Goal: Answer question/provide support: Answer question/provide support

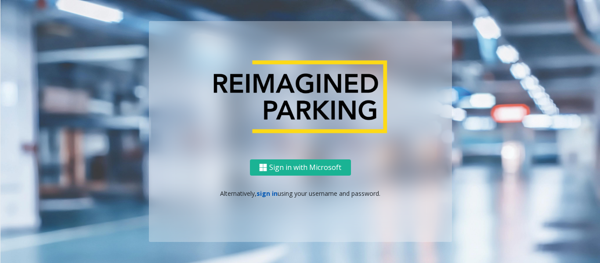
click at [268, 196] on link "sign in" at bounding box center [267, 193] width 21 height 8
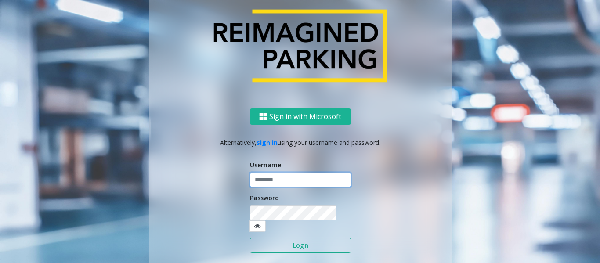
type input "*********"
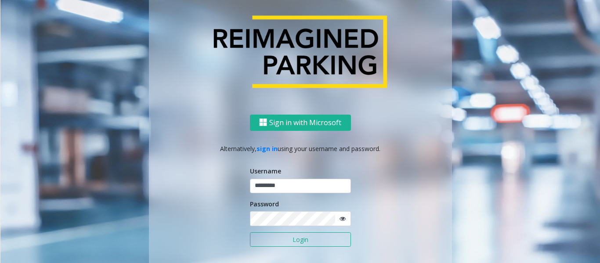
click at [285, 242] on button "Login" at bounding box center [300, 239] width 101 height 15
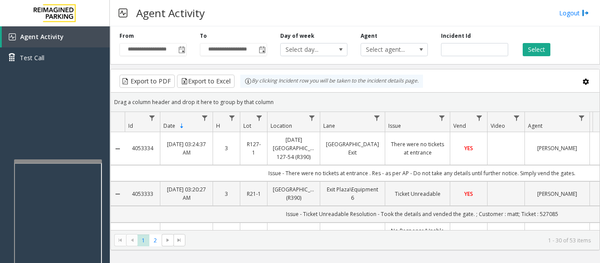
click at [91, 160] on div at bounding box center [58, 161] width 88 height 4
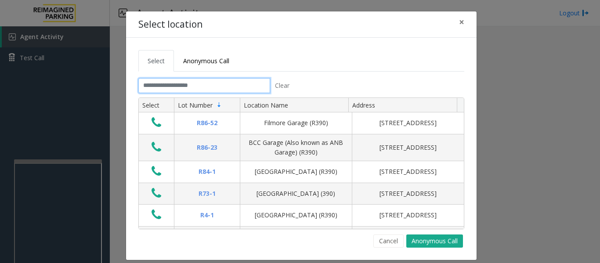
click at [237, 86] on input "text" at bounding box center [204, 85] width 132 height 15
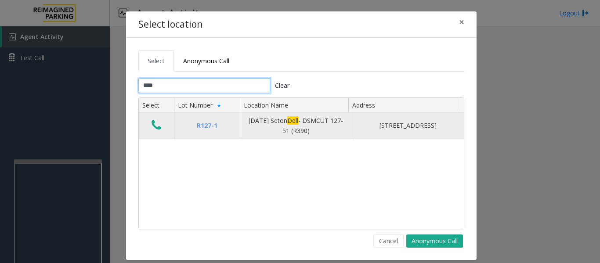
type input "****"
click at [154, 123] on icon "Data table" at bounding box center [157, 125] width 10 height 12
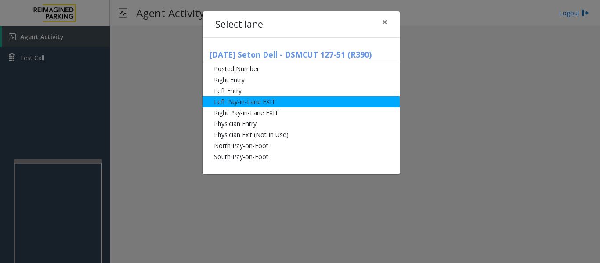
click at [242, 103] on li "Left Pay-in-Lane EXIT" at bounding box center [301, 101] width 197 height 11
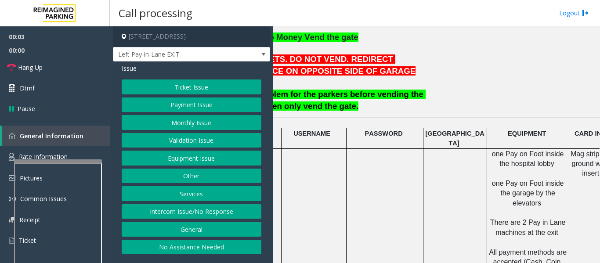
scroll to position [308, 217]
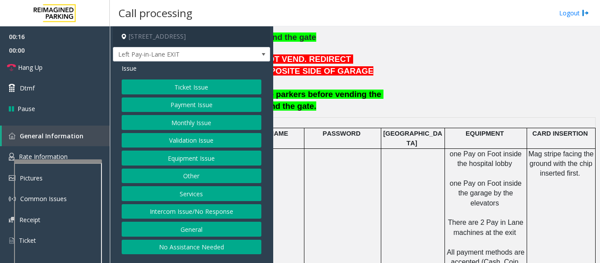
click at [210, 105] on button "Payment Issue" at bounding box center [192, 105] width 140 height 15
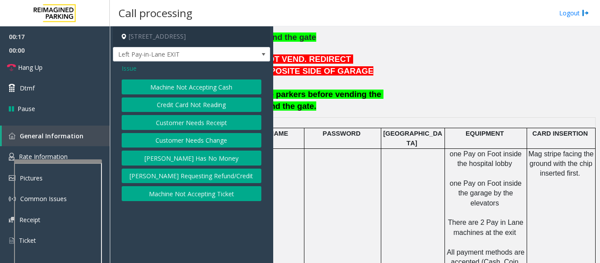
click at [208, 108] on button "Credit Card Not Reading" at bounding box center [192, 105] width 140 height 15
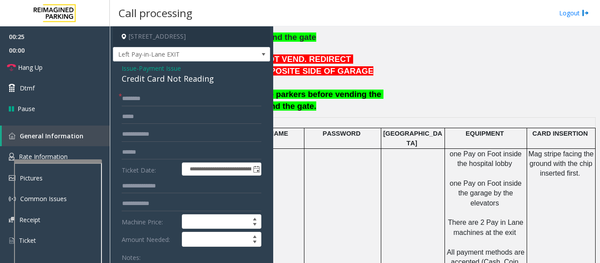
click at [188, 83] on div "Credit Card Not Reading" at bounding box center [192, 79] width 140 height 12
copy div "Credit Card Not Reading"
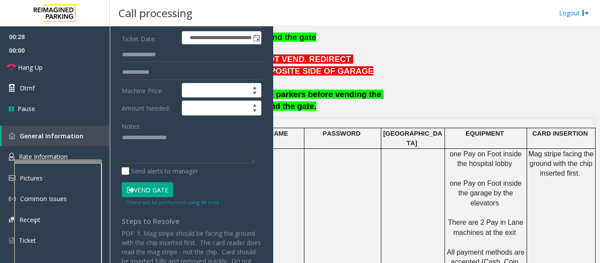
scroll to position [132, 0]
click at [145, 152] on textarea at bounding box center [188, 146] width 133 height 33
paste textarea "**********"
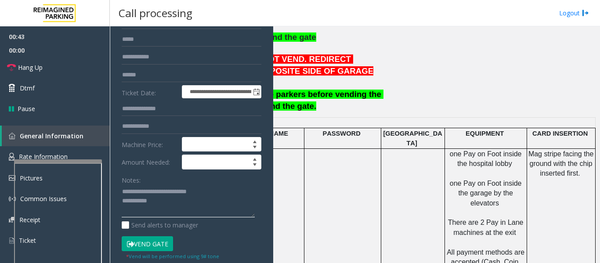
scroll to position [0, 0]
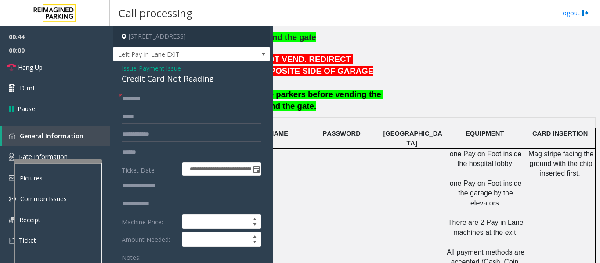
type textarea "**********"
click at [197, 105] on input "text" at bounding box center [192, 98] width 140 height 15
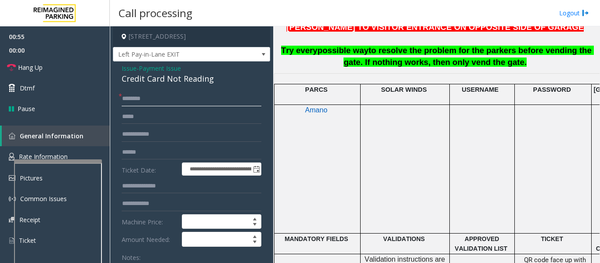
scroll to position [220, 0]
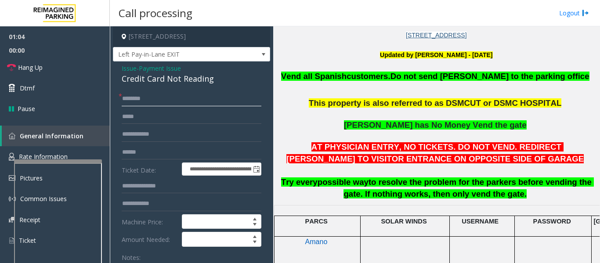
click at [191, 95] on input "text" at bounding box center [192, 98] width 140 height 15
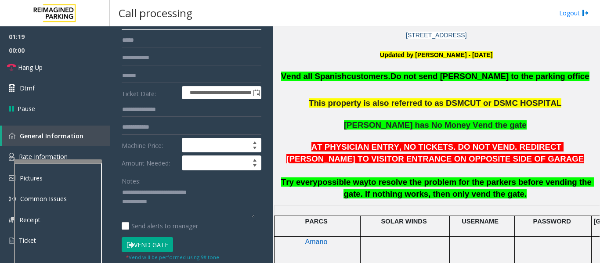
scroll to position [88, 0]
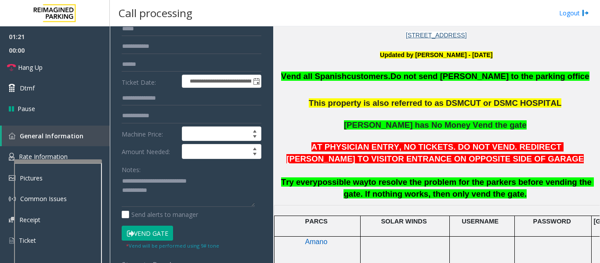
click at [160, 229] on button "Vend Gate" at bounding box center [147, 233] width 51 height 15
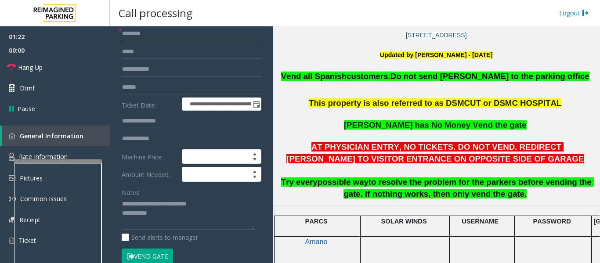
click at [165, 32] on input "text" at bounding box center [192, 33] width 140 height 15
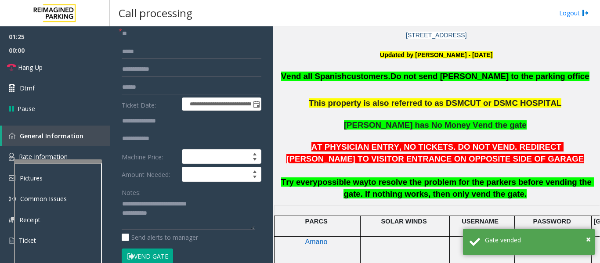
type input "**"
click at [187, 230] on div "Notes: Send alerts to manager" at bounding box center [192, 214] width 140 height 58
click at [190, 224] on textarea at bounding box center [188, 213] width 133 height 33
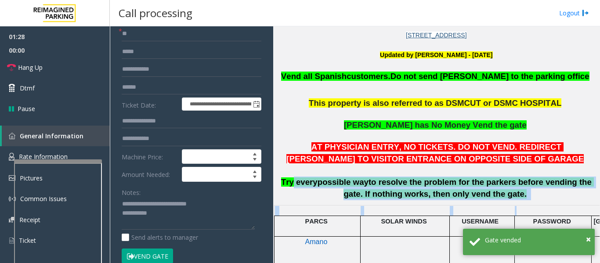
drag, startPoint x: 293, startPoint y: 185, endPoint x: 550, endPoint y: 214, distance: 258.6
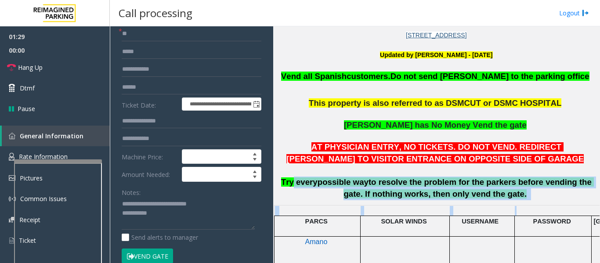
click at [530, 196] on p "AT PHYSICIAN ENTRY, NO TICKETS. DO NOT VEND. REDIRECT [PERSON_NAME] TO VISITOR …" at bounding box center [436, 170] width 320 height 59
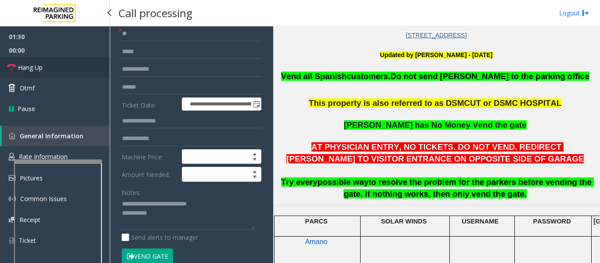
click at [27, 64] on span "Hang Up" at bounding box center [30, 67] width 25 height 9
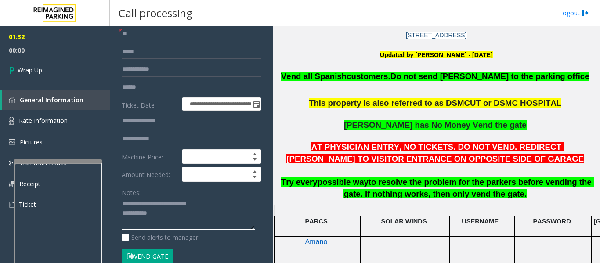
click at [194, 219] on textarea at bounding box center [188, 213] width 133 height 33
click at [235, 212] on textarea at bounding box center [188, 213] width 133 height 33
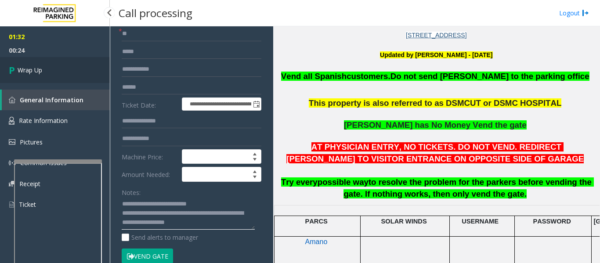
type textarea "**********"
click at [10, 71] on icon at bounding box center [13, 70] width 9 height 14
